Goal: Entertainment & Leisure: Consume media (video, audio)

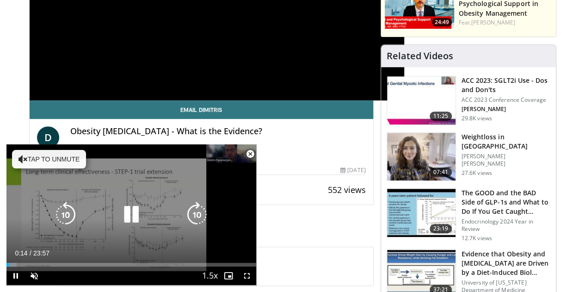
scroll to position [183, 0]
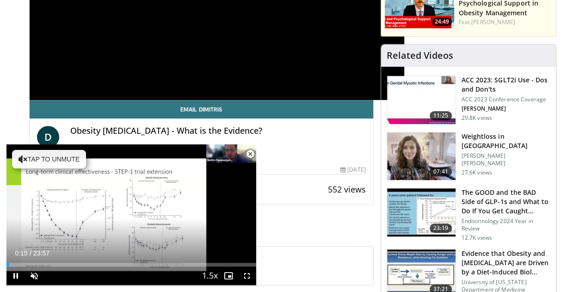
click at [252, 153] on span "Video Player" at bounding box center [250, 154] width 18 height 18
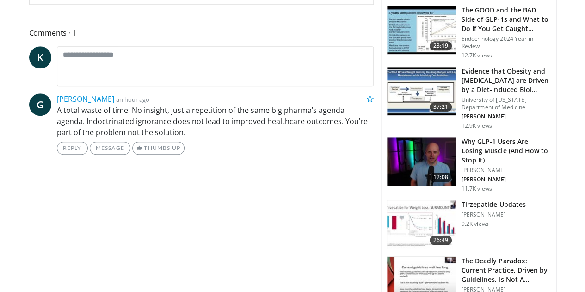
scroll to position [366, 0]
